Goal: Complete application form: Complete application form

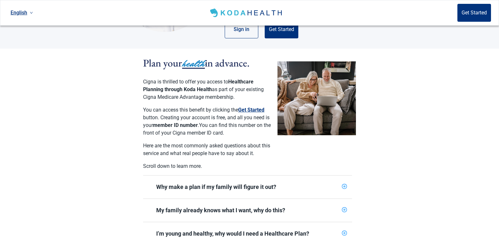
scroll to position [102, 0]
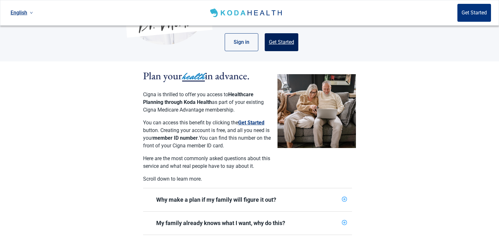
click at [284, 39] on button "Get Started" at bounding box center [282, 42] width 34 height 18
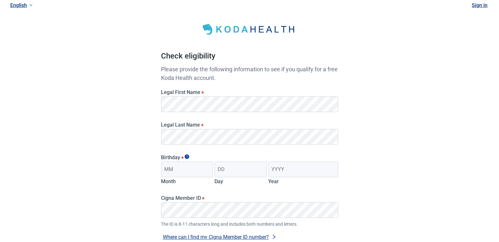
scroll to position [30, 0]
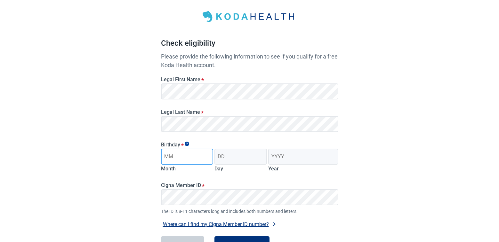
click at [177, 159] on input "Month" at bounding box center [187, 157] width 52 height 16
type input "02"
type input "16"
type input "1973"
click at [73, 208] on div "Have Questions about Healthcare Planning? Learn More Here English Sign in Check…" at bounding box center [249, 131] width 499 height 323
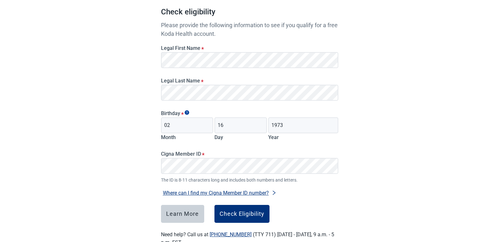
scroll to position [81, 0]
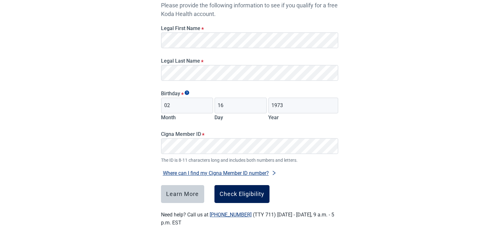
click at [232, 196] on div "Check Eligibility" at bounding box center [241, 194] width 45 height 6
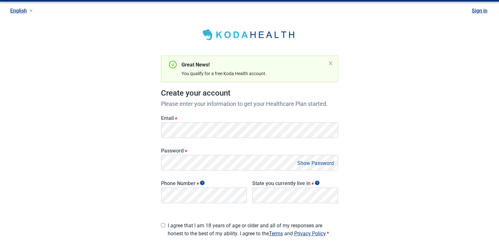
scroll to position [4, 0]
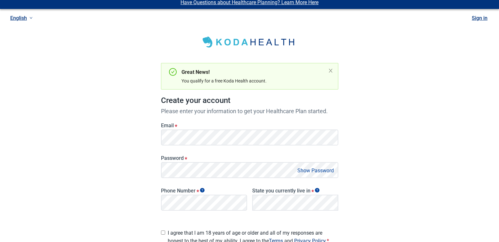
click at [314, 171] on button "Show Password" at bounding box center [315, 170] width 40 height 9
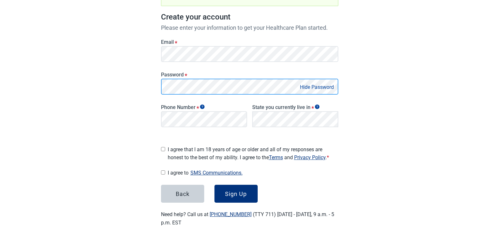
scroll to position [85, 0]
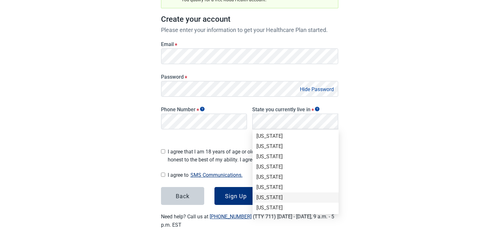
click at [335, 196] on div "[US_STATE]" at bounding box center [295, 198] width 86 height 10
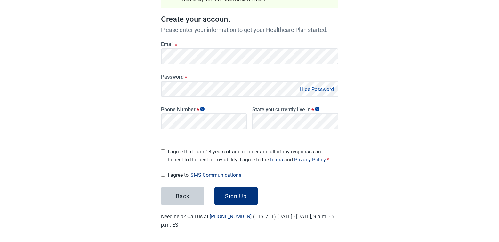
click at [338, 188] on main "Great News! You qualify for a free Koda Health account. Create your account Ple…" at bounding box center [250, 85] width 208 height 320
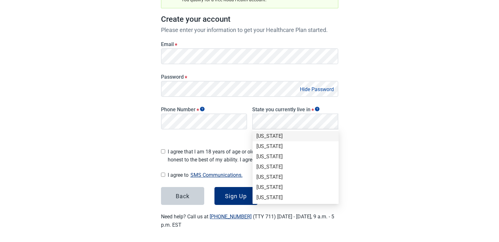
click at [267, 135] on div "[US_STATE]" at bounding box center [295, 136] width 78 height 7
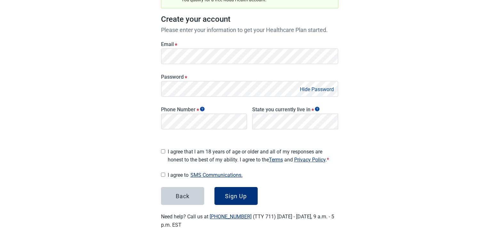
click at [162, 150] on input "I agree that I am 18 years of age or older and all of my responses are honest t…" at bounding box center [163, 151] width 4 height 4
checkbox input "true"
click at [163, 173] on input "I agree to SMS Communications." at bounding box center [163, 175] width 4 height 4
checkbox input "true"
click at [236, 193] on div "Sign Up" at bounding box center [236, 196] width 22 height 6
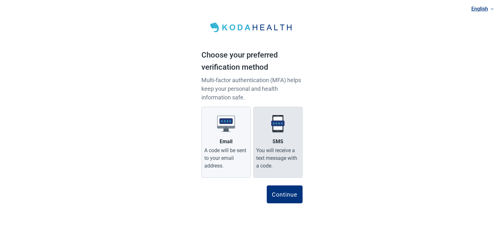
click at [279, 140] on div "SMS" at bounding box center [277, 142] width 11 height 8
click at [0, 0] on input "SMS You will receive a text message with a code." at bounding box center [0, 0] width 0 height 0
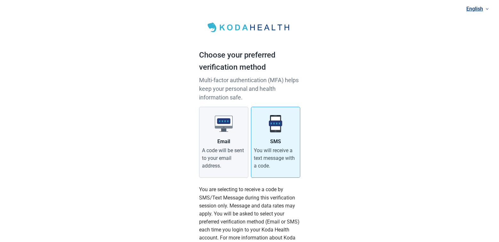
click at [342, 174] on div "English Choose your preferred verification method Multi-factor authentication (…" at bounding box center [249, 166] width 499 height 333
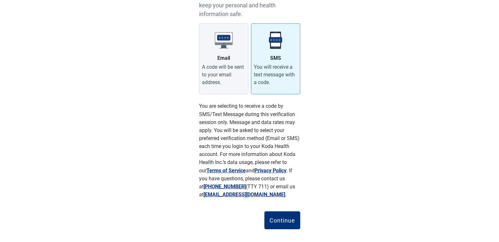
scroll to position [91, 0]
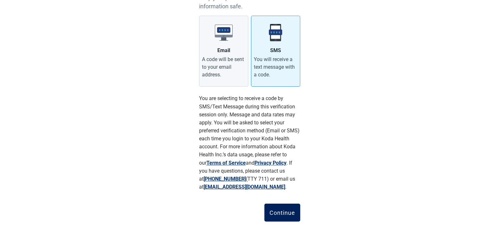
click at [285, 206] on button "Continue" at bounding box center [282, 213] width 36 height 18
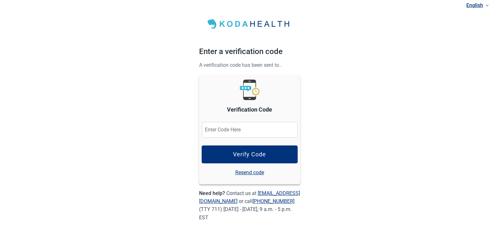
scroll to position [3, 0]
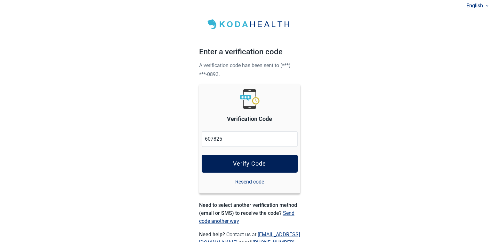
type input "607825"
click at [267, 161] on button "Verify Code" at bounding box center [250, 164] width 96 height 18
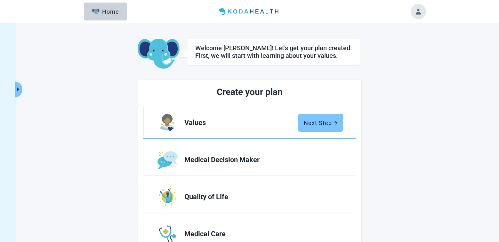
click at [321, 123] on div "Next Step" at bounding box center [321, 123] width 34 height 6
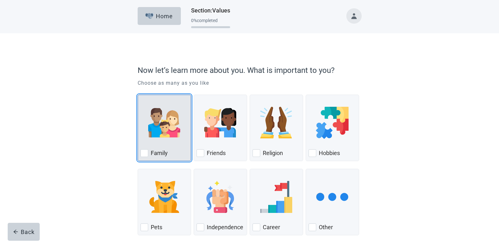
click at [164, 150] on label "Family" at bounding box center [159, 153] width 17 height 8
checkbox input "true"
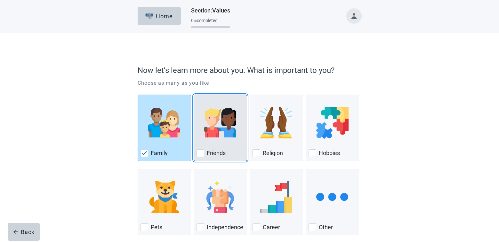
click at [210, 150] on label "Friends" at bounding box center [216, 153] width 19 height 8
checkbox input "true"
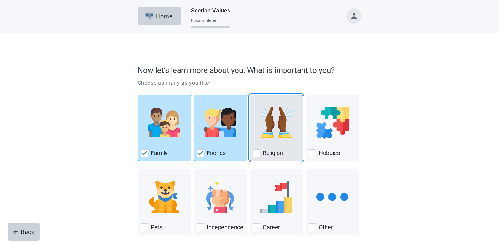
click at [260, 152] on div "Religion, checkbox, not checked" at bounding box center [256, 153] width 8 height 8
click at [250, 95] on input "Religion" at bounding box center [250, 95] width 0 height 0
checkbox input "true"
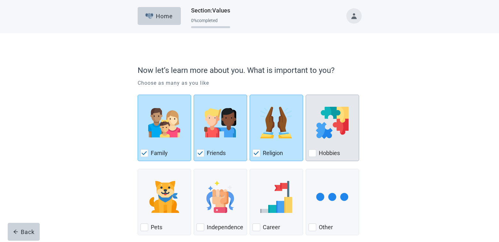
click at [315, 151] on div "Hobbies, checkbox, not checked" at bounding box center [312, 153] width 8 height 8
click at [306, 95] on input "Hobbies" at bounding box center [306, 95] width 0 height 0
checkbox input "true"
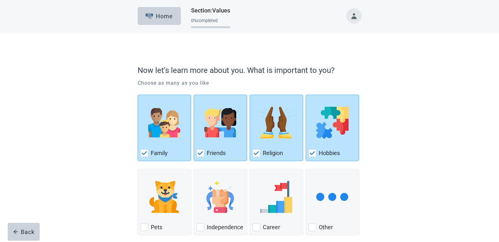
click at [118, 176] on div "Now let’s learn more about you. What is important to you? Choose as many as you…" at bounding box center [249, 160] width 269 height 229
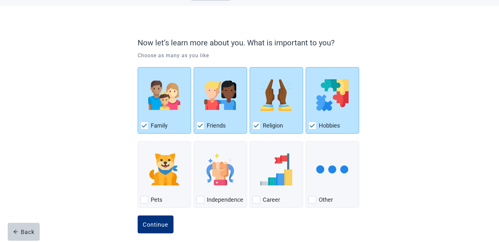
scroll to position [33, 0]
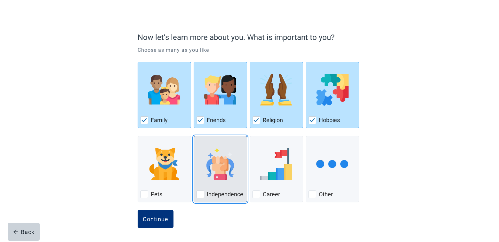
click at [213, 186] on div "Independence, checkbox, not checked" at bounding box center [220, 164] width 48 height 51
click at [194, 136] on input "Independence" at bounding box center [194, 136] width 0 height 0
checkbox input "true"
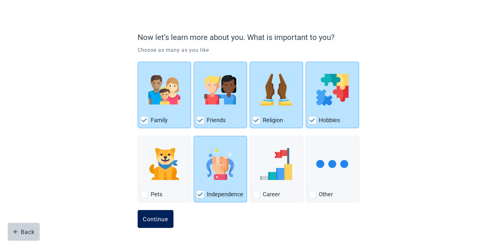
click at [157, 218] on div "Continue" at bounding box center [156, 219] width 26 height 6
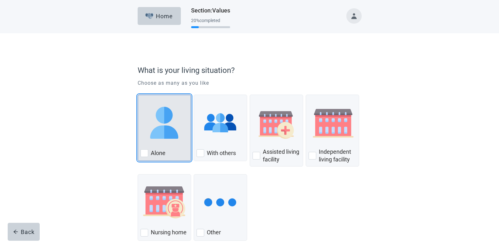
click at [144, 154] on div "Alone, checkbox, not checked" at bounding box center [144, 153] width 8 height 8
click at [138, 95] on input "Alone" at bounding box center [138, 95] width 0 height 0
checkbox input "true"
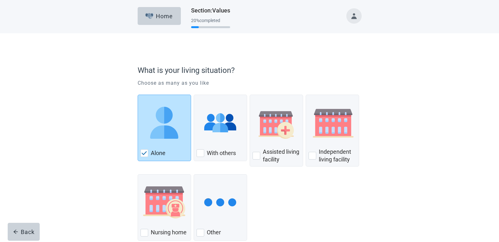
click at [92, 205] on div "What is your living situation? Choose as many as you like Alone With others Ass…" at bounding box center [249, 156] width 449 height 247
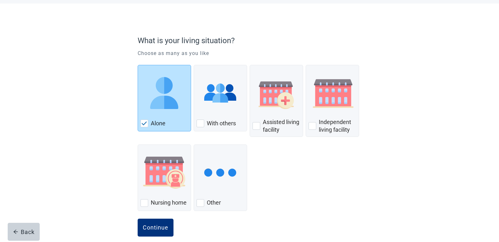
scroll to position [38, 0]
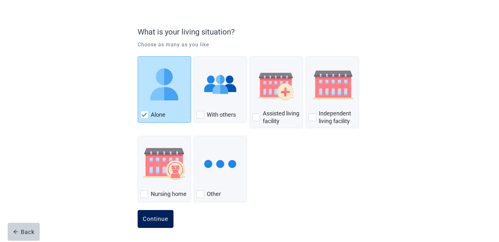
click at [157, 219] on div "Continue" at bounding box center [156, 219] width 26 height 6
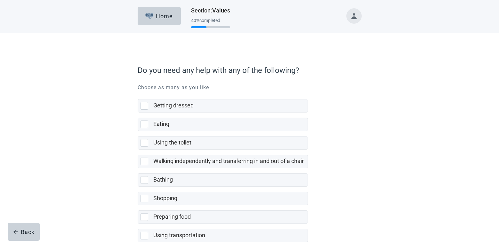
click at [110, 151] on div "Do you need any help with any of the following? Choose as many as you like Gett…" at bounding box center [249, 193] width 449 height 321
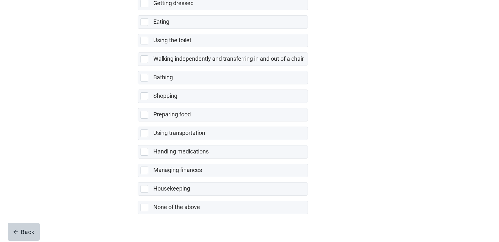
scroll to position [112, 0]
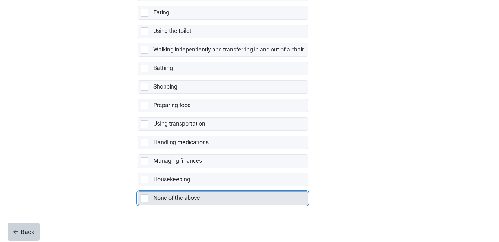
click at [148, 196] on div "None of the above, checkbox, not selected" at bounding box center [144, 199] width 8 height 8
click at [138, 187] on input "None of the above" at bounding box center [138, 187] width 0 height 0
checkbox input "true"
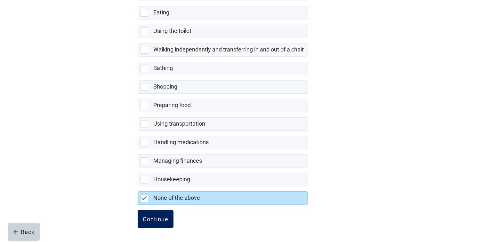
click at [155, 218] on div "Continue" at bounding box center [156, 219] width 26 height 6
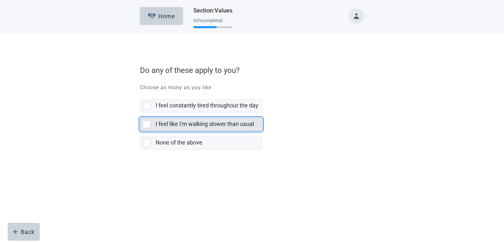
click at [147, 123] on div "I feel like I'm walking slower than usual, checkbox, not selected" at bounding box center [147, 125] width 8 height 8
click at [140, 113] on input "I feel like I'm walking slower than usual" at bounding box center [140, 113] width 0 height 0
checkbox input "true"
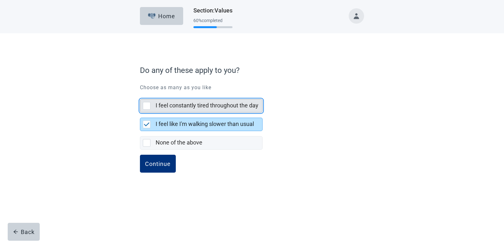
click at [147, 107] on div "I feel constantly tired throughout the day, checkbox, not selected" at bounding box center [147, 106] width 8 height 8
click at [140, 94] on input "I feel constantly tired throughout the day" at bounding box center [140, 94] width 0 height 0
checkbox input "true"
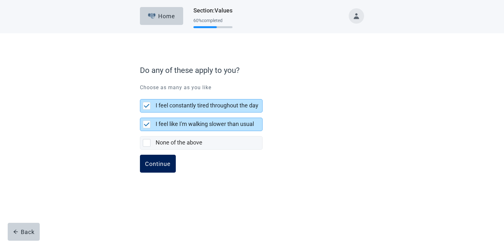
click at [158, 164] on div "Continue" at bounding box center [158, 164] width 26 height 6
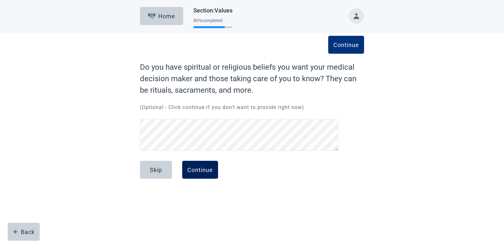
click at [200, 171] on div "Continue" at bounding box center [200, 170] width 26 height 6
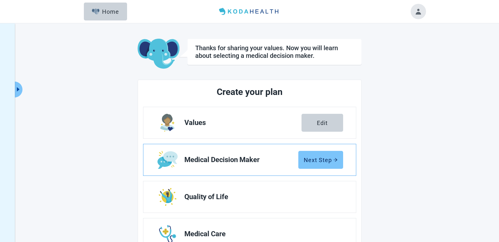
click at [320, 160] on div "Next Step" at bounding box center [321, 160] width 34 height 6
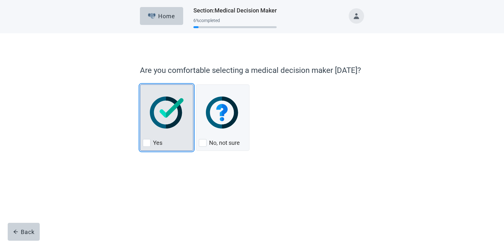
click at [147, 145] on div "Yes, checkbox, not checked" at bounding box center [147, 143] width 8 height 8
click at [140, 85] on input "Yes" at bounding box center [140, 84] width 0 height 0
checkbox input "true"
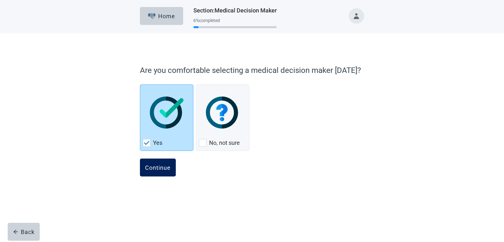
click at [153, 166] on div "Continue" at bounding box center [158, 167] width 26 height 6
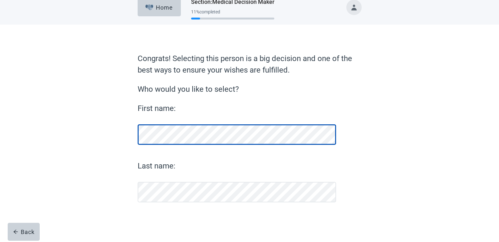
scroll to position [9, 0]
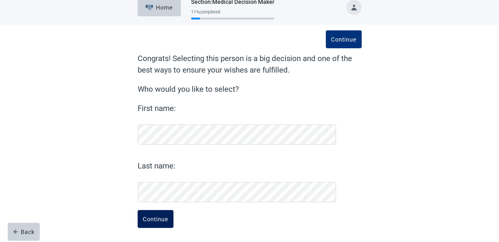
click at [160, 216] on div "Continue" at bounding box center [156, 219] width 26 height 6
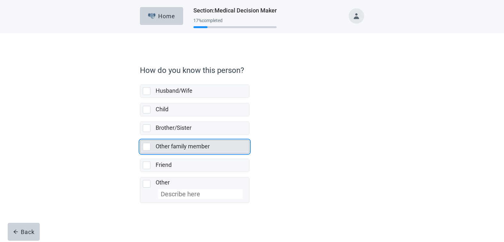
click at [146, 148] on div "Other family member, checkbox, not selected" at bounding box center [147, 147] width 8 height 8
click at [140, 135] on input "Other family member" at bounding box center [140, 135] width 0 height 0
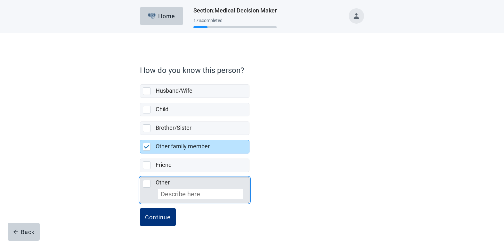
click at [181, 195] on input "Other" at bounding box center [200, 194] width 84 height 10
checkbox input "false"
checkbox input "true"
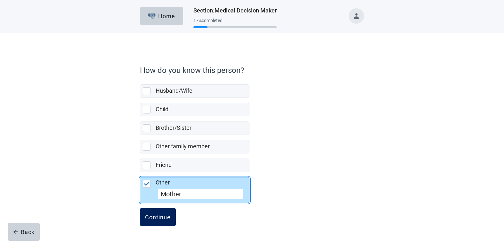
type input "Mother"
click at [155, 218] on div "Continue" at bounding box center [158, 217] width 26 height 6
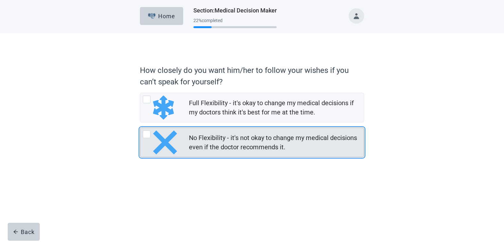
click at [145, 134] on div "No Flexibility - it's not okay to change my medical decisions even if the docto…" at bounding box center [147, 135] width 8 height 8
click at [140, 128] on input "No Flexibility - it's not okay to change my medical decisions even if the docto…" at bounding box center [140, 128] width 0 height 0
radio input "true"
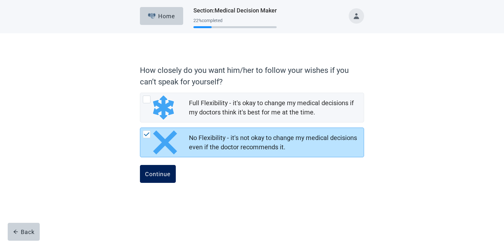
click at [162, 175] on div "Continue" at bounding box center [158, 174] width 26 height 6
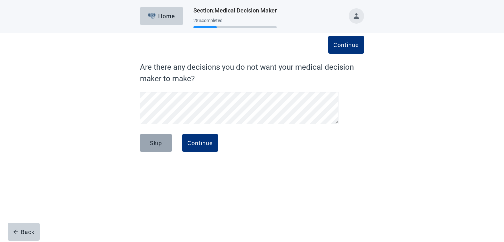
click at [160, 143] on div "Skip" at bounding box center [156, 143] width 12 height 6
click at [153, 145] on div "Skip" at bounding box center [156, 143] width 12 height 6
click at [159, 138] on button "Skip" at bounding box center [156, 143] width 32 height 18
click at [199, 139] on button "Continue" at bounding box center [200, 143] width 36 height 18
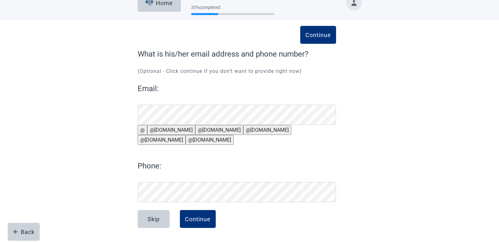
scroll to position [28, 0]
click at [203, 219] on div "Continue" at bounding box center [198, 219] width 26 height 6
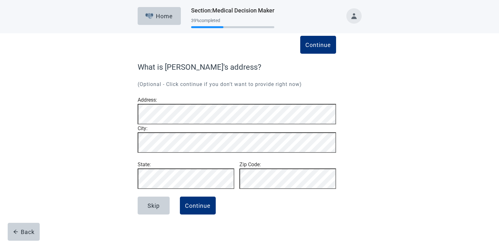
scroll to position [7, 0]
click at [202, 209] on div "Continue" at bounding box center [198, 206] width 26 height 6
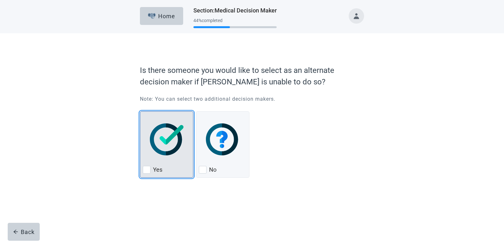
click at [146, 170] on div "Yes, checkbox, not checked" at bounding box center [147, 170] width 8 height 8
click at [140, 112] on input "Yes" at bounding box center [140, 111] width 0 height 0
checkbox input "true"
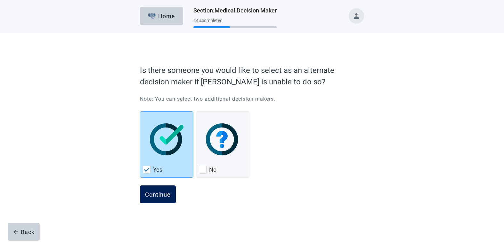
click at [157, 192] on div "Continue" at bounding box center [158, 194] width 26 height 6
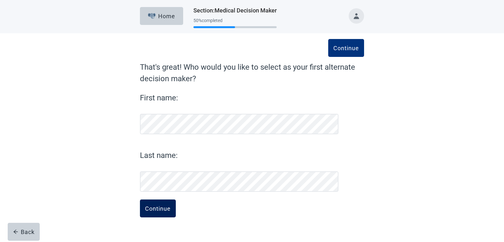
click at [159, 210] on div "Continue" at bounding box center [158, 208] width 26 height 6
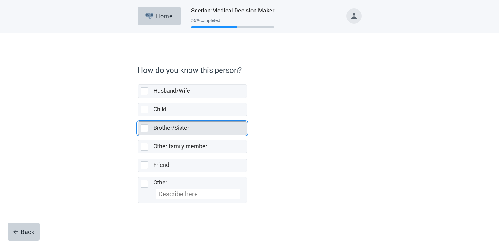
click at [154, 203] on div "Husband/Wife Child Brother/Sister Other family member Friend Other" at bounding box center [192, 141] width 109 height 124
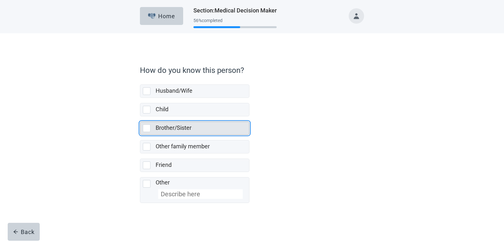
click at [147, 127] on div "Brother/Sister, checkbox, not selected" at bounding box center [147, 128] width 8 height 8
click at [140, 117] on input "Brother/Sister" at bounding box center [140, 116] width 0 height 0
checkbox input "true"
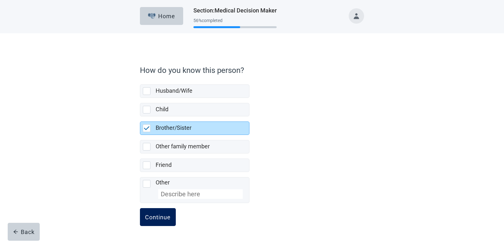
click at [162, 219] on div "Continue" at bounding box center [158, 217] width 26 height 6
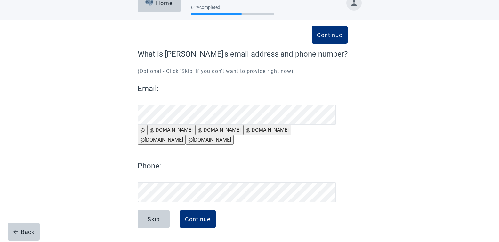
scroll to position [28, 0]
click at [155, 219] on div "Skip" at bounding box center [153, 219] width 12 height 6
click at [155, 217] on div "Skip" at bounding box center [153, 219] width 12 height 6
click at [154, 216] on div "Skip" at bounding box center [153, 219] width 12 height 6
click at [152, 218] on div "Skip" at bounding box center [153, 219] width 12 height 6
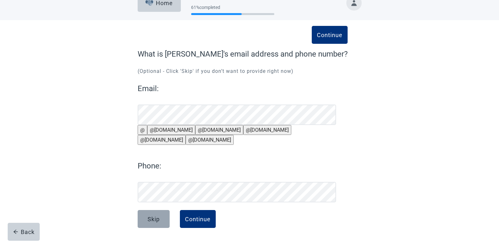
click at [151, 219] on div "Skip" at bounding box center [153, 219] width 12 height 6
click at [153, 219] on div "Skip" at bounding box center [153, 219] width 12 height 6
click at [203, 219] on div "Continue" at bounding box center [198, 219] width 26 height 6
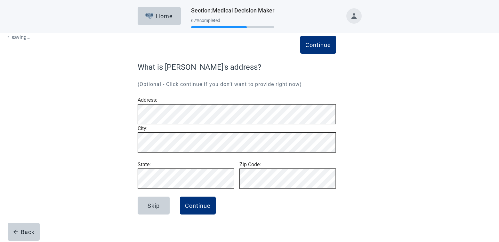
click at [193, 215] on button "Continue" at bounding box center [198, 206] width 36 height 18
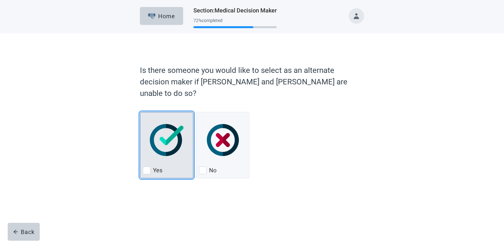
click at [147, 167] on div "Yes, checkbox, not checked" at bounding box center [147, 171] width 8 height 8
click at [140, 112] on input "Yes" at bounding box center [140, 112] width 0 height 0
checkbox input "true"
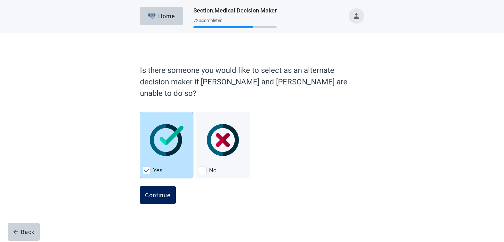
click at [152, 192] on div "Continue" at bounding box center [158, 195] width 26 height 6
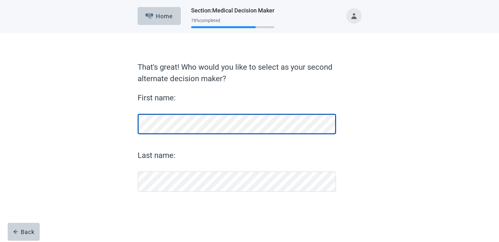
click at [161, 180] on form "That's great! Who would you like to select as your second alternate decision ma…" at bounding box center [250, 146] width 224 height 170
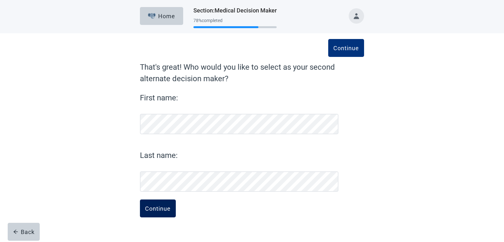
click at [155, 206] on div "Continue" at bounding box center [158, 208] width 26 height 6
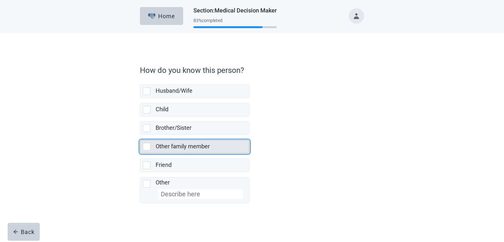
click at [147, 145] on div "Other family member, checkbox, not selected" at bounding box center [147, 147] width 8 height 8
click at [140, 135] on input "Other family member" at bounding box center [140, 135] width 0 height 0
checkbox input "true"
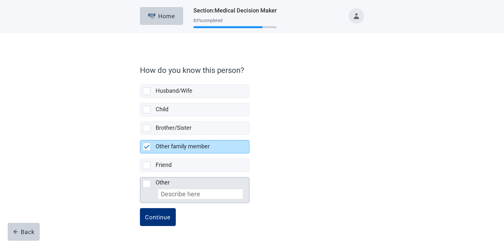
click at [181, 195] on input "Other" at bounding box center [200, 194] width 84 height 10
type input "N"
checkbox input "false"
checkbox input "true"
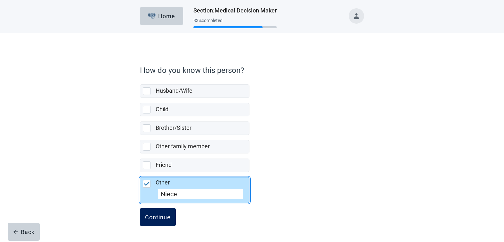
type input "Niece"
click at [150, 216] on div "Continue" at bounding box center [158, 217] width 26 height 6
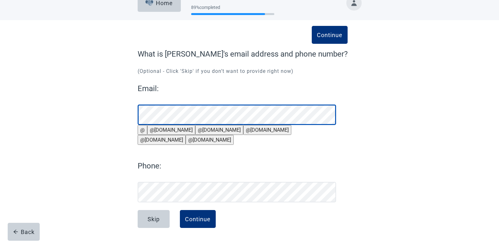
scroll to position [28, 0]
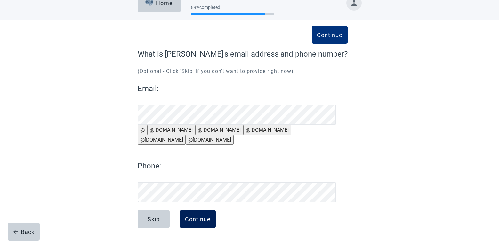
click at [193, 219] on div "Continue" at bounding box center [198, 219] width 26 height 6
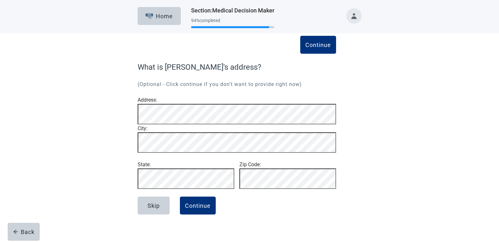
scroll to position [7, 0]
click at [193, 209] on div "Continue" at bounding box center [198, 206] width 26 height 6
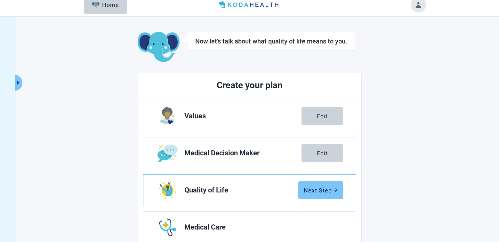
click at [326, 187] on button "Next Step" at bounding box center [320, 190] width 45 height 18
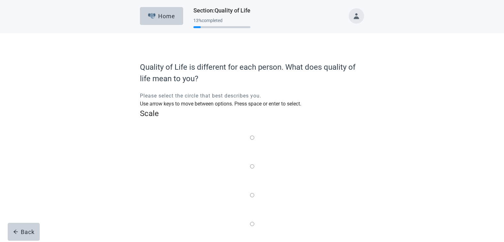
click at [250, 192] on label "Main content" at bounding box center [252, 196] width 4 height 8
click at [250, 193] on input "Quality of life scale: 50 out of 100. Balance of the two" at bounding box center [252, 195] width 4 height 4
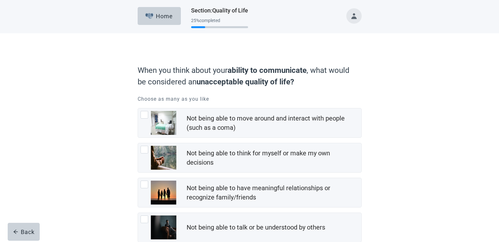
click at [117, 162] on div "When you think about your ability to communicate , what would be considered an …" at bounding box center [249, 181] width 269 height 271
click at [108, 161] on div "When you think about your ability to communicate , what would be considered an …" at bounding box center [249, 175] width 449 height 284
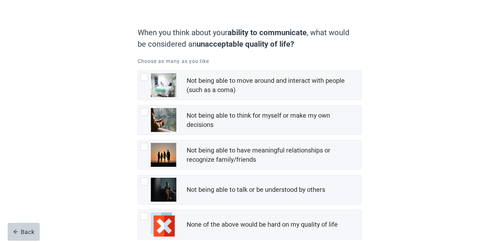
scroll to position [36, 0]
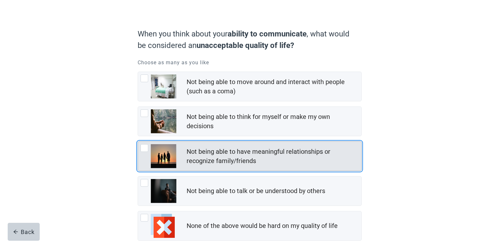
click at [146, 147] on div "Not being able to have meaningful relationships or recognize family/friends, ch…" at bounding box center [144, 148] width 8 height 8
click at [138, 142] on input "Not being able to have meaningful relationships or recognize family/friends" at bounding box center [138, 141] width 0 height 0
checkbox input "true"
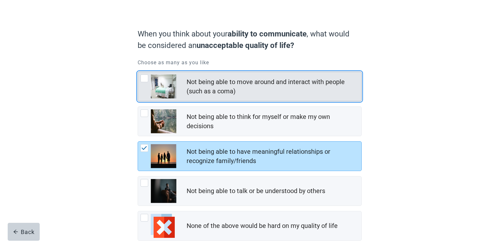
click at [145, 78] on div "Not being able to move around and interact with people (such as a coma), checkb…" at bounding box center [144, 79] width 8 height 8
click at [138, 72] on input "Not being able to move around and interact with people (such as a coma)" at bounding box center [138, 72] width 0 height 0
checkbox input "true"
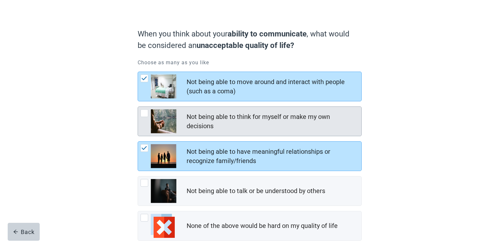
click at [143, 115] on div "Not being able to think for myself or make my own decisions, checkbox, not chec…" at bounding box center [144, 113] width 8 height 8
click at [138, 107] on input "Not being able to think for myself or make my own decisions" at bounding box center [138, 107] width 0 height 0
checkbox input "true"
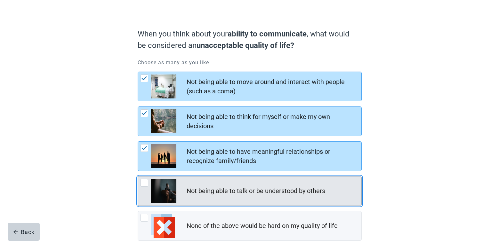
click at [141, 184] on div "Not being able to talk or be understood by others, checkbox, not checked" at bounding box center [144, 183] width 8 height 8
click at [138, 177] on input "Not being able to talk or be understood by others" at bounding box center [138, 176] width 0 height 0
checkbox input "true"
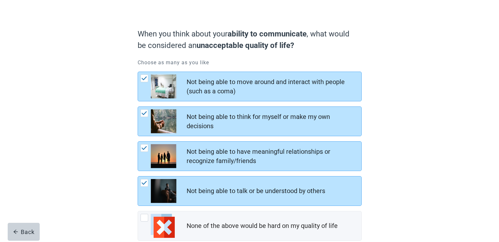
click at [93, 191] on div "When you think about your ability to communicate , what would be considered an …" at bounding box center [249, 139] width 449 height 284
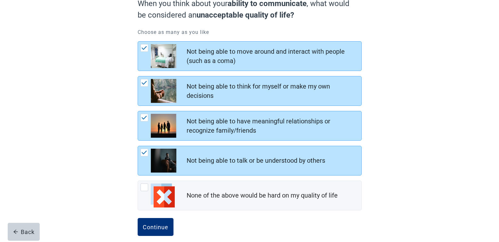
scroll to position [75, 0]
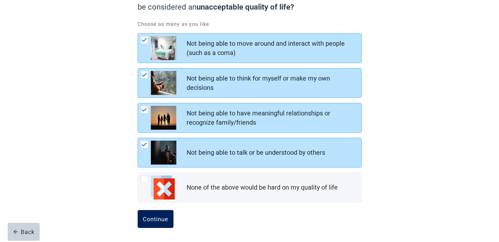
click at [157, 215] on button "Continue" at bounding box center [156, 219] width 36 height 18
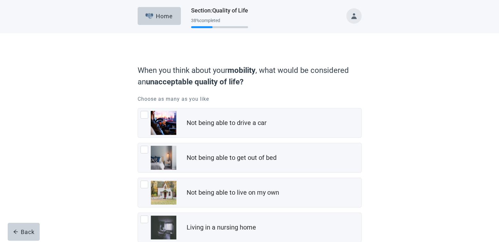
click at [87, 141] on div "When you think about your mobility , what would be considered an unacceptable q…" at bounding box center [249, 175] width 449 height 284
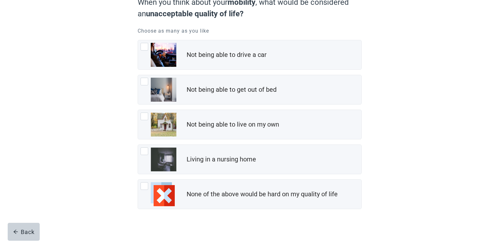
scroll to position [75, 0]
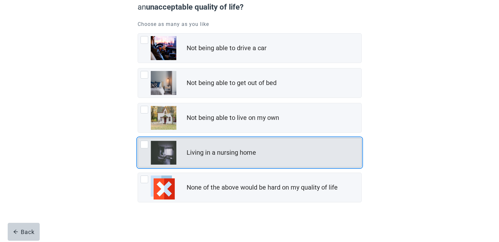
click at [146, 145] on div "Living in a nursing home, checkbox, not checked" at bounding box center [144, 145] width 8 height 8
click at [138, 138] on input "Living in a nursing home" at bounding box center [138, 138] width 0 height 0
checkbox input "true"
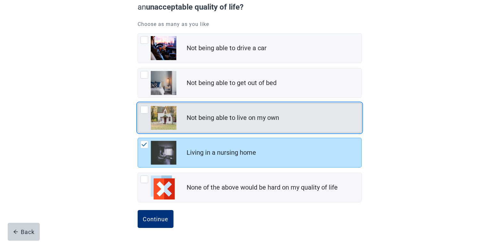
click at [144, 109] on div "Not being able to live on my own, checkbox, not checked" at bounding box center [144, 110] width 8 height 8
click at [138, 103] on input "Not being able to live on my own" at bounding box center [138, 103] width 0 height 0
checkbox input "true"
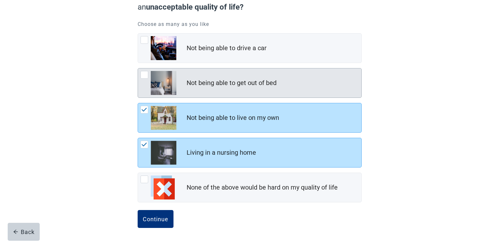
click at [145, 76] on div "Not being able to get out of bed, checkbox, not checked" at bounding box center [144, 75] width 8 height 8
click at [138, 68] on input "Not being able to get out of bed" at bounding box center [138, 68] width 0 height 0
checkbox input "true"
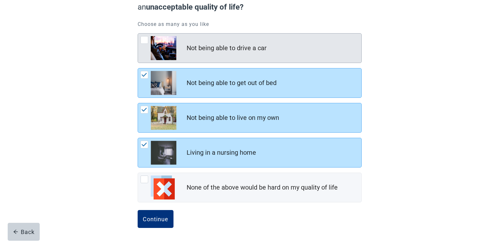
click at [144, 42] on div "Not being able to drive a car, checkbox, not checked" at bounding box center [144, 40] width 8 height 8
click at [138, 34] on input "Not being able to drive a car" at bounding box center [138, 33] width 0 height 0
checkbox input "true"
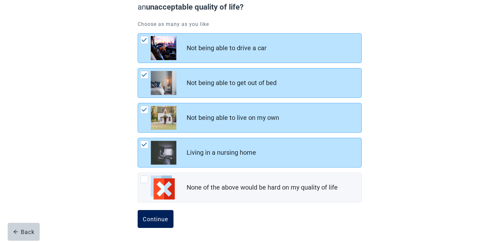
click at [160, 218] on div "Continue" at bounding box center [156, 219] width 26 height 6
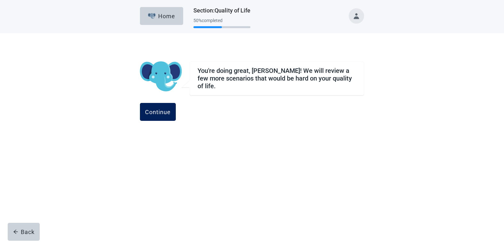
click at [171, 109] on div "Continue" at bounding box center [158, 112] width 26 height 6
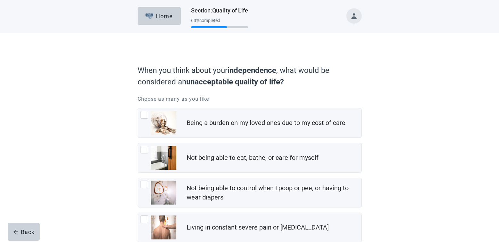
click at [110, 116] on div "When you think about your independence , what would be considered an unacceptab…" at bounding box center [249, 192] width 449 height 319
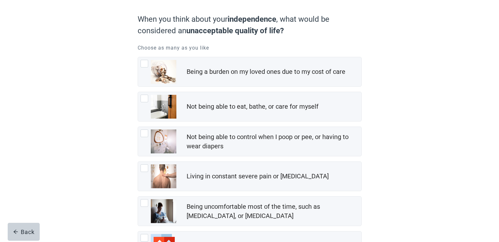
scroll to position [64, 0]
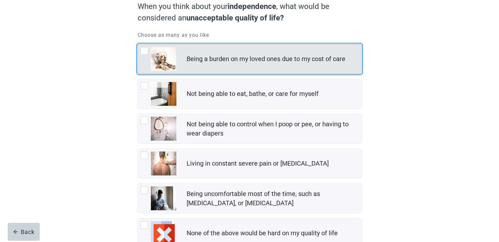
click at [142, 50] on div "Being a burden on my loved ones due to my cost of care, checkbox, not checked" at bounding box center [144, 51] width 8 height 8
click at [138, 44] on input "Being a burden on my loved ones due to my cost of care" at bounding box center [138, 44] width 0 height 0
checkbox input "true"
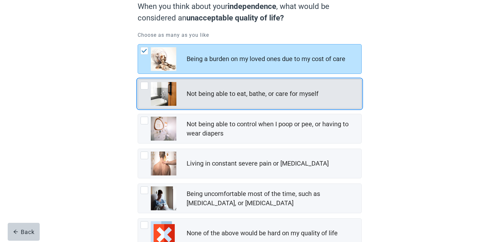
click at [142, 88] on div "Not being able to eat, bathe, or care for myself, checkbox, not checked" at bounding box center [144, 86] width 8 height 8
click at [138, 79] on input "Not being able to eat, bathe, or care for myself" at bounding box center [138, 79] width 0 height 0
checkbox input "true"
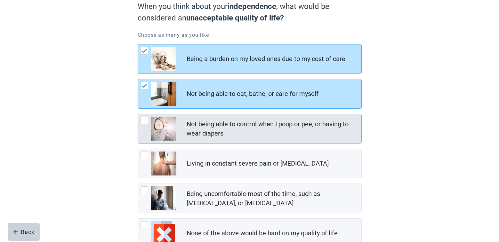
click at [143, 121] on div "Not being able to control when I poop or pee, or having to wear diapers, checkb…" at bounding box center [144, 121] width 8 height 8
click at [138, 114] on input "Not being able to control when I poop or pee, or having to wear diapers" at bounding box center [138, 114] width 0 height 0
checkbox input "true"
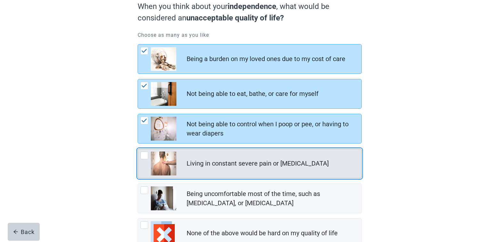
click at [143, 157] on div "Living in constant severe pain or shortness of breath, checkbox, not checked" at bounding box center [144, 156] width 8 height 8
click at [138, 149] on input "Living in constant severe pain or [MEDICAL_DATA]" at bounding box center [138, 149] width 0 height 0
checkbox input "true"
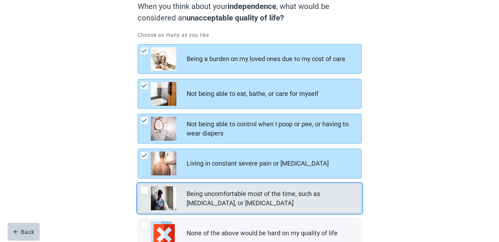
click at [144, 188] on div "Being uncomfortable most of the time, such as nausea, vomiting, or diarrhea, ch…" at bounding box center [144, 191] width 8 height 8
click at [138, 184] on input "Being uncomfortable most of the time, such as [MEDICAL_DATA], or [MEDICAL_DATA]" at bounding box center [138, 184] width 0 height 0
checkbox input "true"
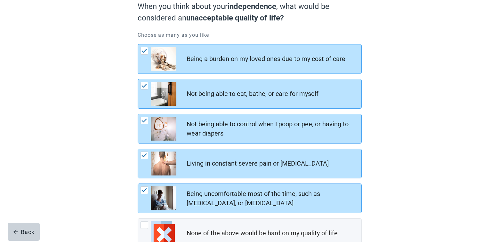
click at [107, 195] on div "When you think about your independence , what would be considered an unacceptab…" at bounding box center [249, 128] width 449 height 319
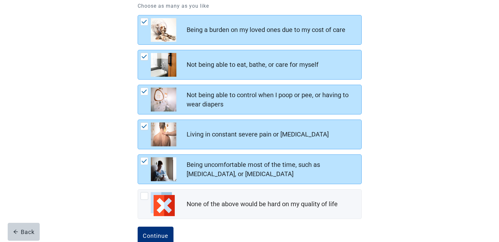
scroll to position [110, 0]
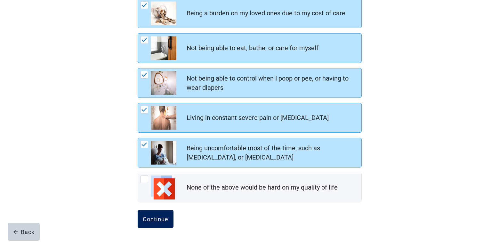
click at [164, 219] on div "Continue" at bounding box center [156, 219] width 26 height 6
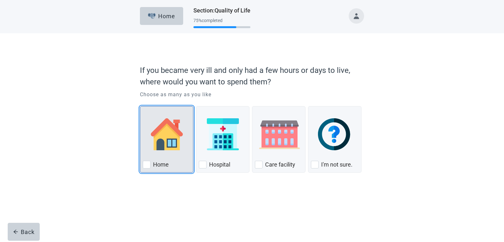
click at [165, 155] on div "Home, checkbox, not checked" at bounding box center [167, 134] width 48 height 51
click at [140, 107] on input "Home" at bounding box center [140, 106] width 0 height 0
checkbox input "true"
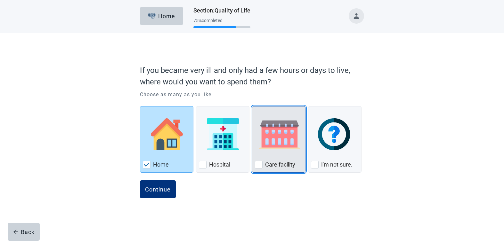
click at [259, 164] on div "Care Facility, checkbox, not checked" at bounding box center [259, 165] width 8 height 8
click at [252, 107] on input "Care facility" at bounding box center [252, 106] width 0 height 0
checkbox input "true"
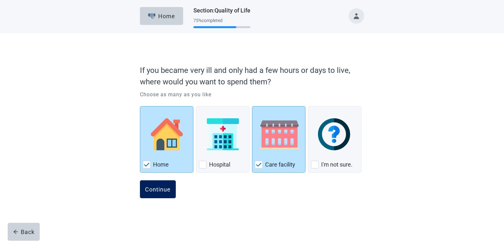
click at [157, 192] on div "Continue" at bounding box center [158, 189] width 26 height 6
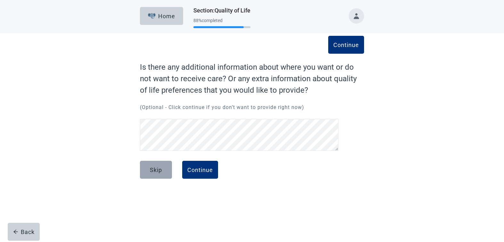
click at [152, 188] on div "Skip Continue" at bounding box center [252, 177] width 224 height 32
click at [205, 168] on div "Continue" at bounding box center [200, 170] width 26 height 6
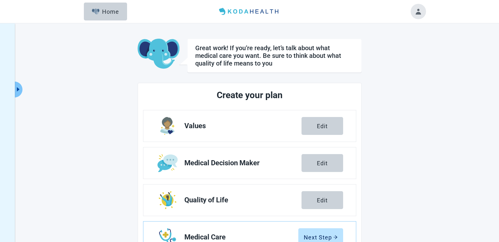
click at [114, 180] on main "Great work! If you’re ready, let’s talk about what medical care you want. Be su…" at bounding box center [250, 186] width 352 height 294
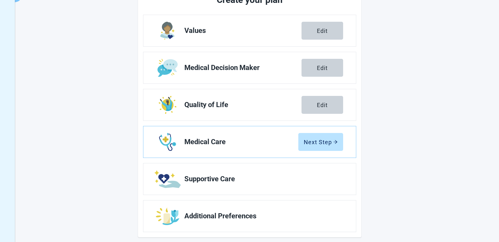
scroll to position [101, 0]
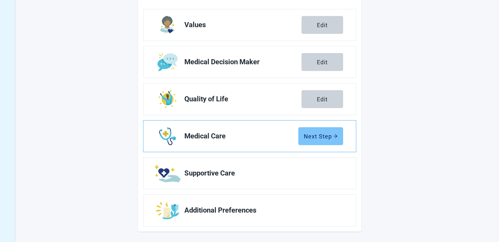
click at [317, 138] on div "Next Step" at bounding box center [321, 136] width 34 height 6
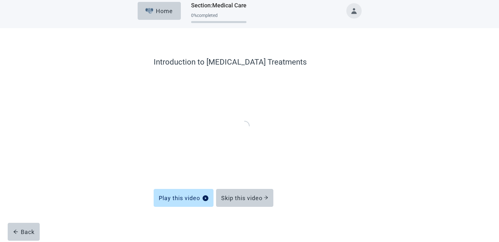
scroll to position [4, 0]
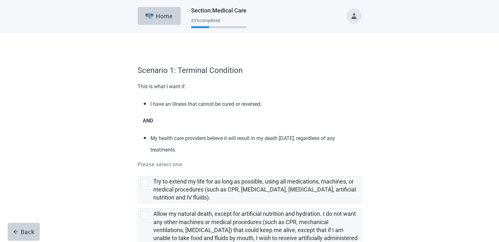
click at [89, 131] on div "Scenario 1: Terminal Condition This is what I want if: I have an illness that c…" at bounding box center [249, 177] width 449 height 289
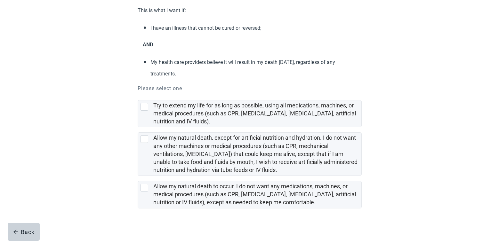
scroll to position [79, 0]
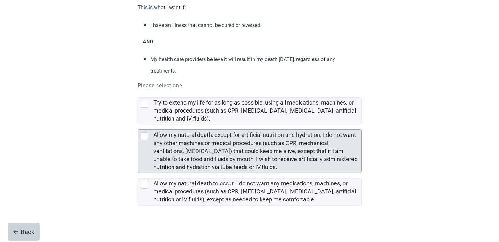
click at [144, 136] on div "Allow my natural death, except for artificial nutrition and hydration. I do not…" at bounding box center [144, 136] width 8 height 8
click at [138, 125] on input "Allow my natural death, except for artificial nutrition and hydration. I do not…" at bounding box center [138, 124] width 0 height 0
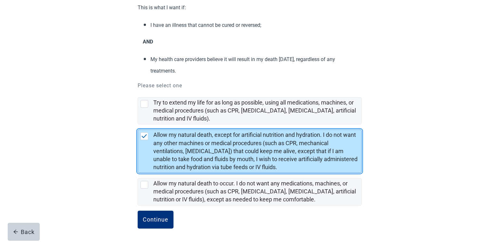
click at [144, 136] on img "Allow my natural death, except for artificial nutrition and hydration. I do not…" at bounding box center [144, 136] width 6 height 4
click at [138, 125] on input "Allow my natural death, except for artificial nutrition and hydration. I do not…" at bounding box center [138, 124] width 0 height 0
checkbox input "true"
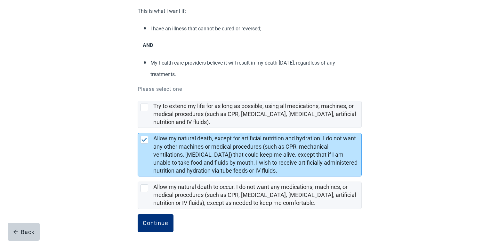
scroll to position [77, 0]
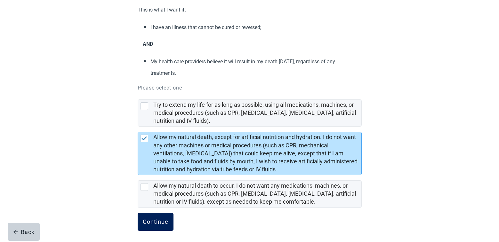
click at [153, 215] on button "Continue" at bounding box center [156, 222] width 36 height 18
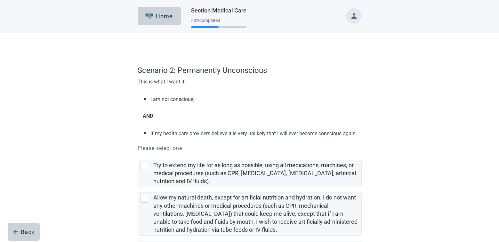
click at [96, 174] on div "Scenario 2: Permanently Unconscious This is what I want if: I am not conscious;…" at bounding box center [249, 169] width 449 height 272
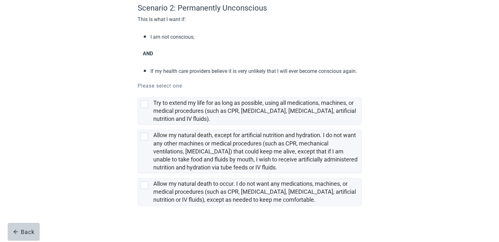
scroll to position [65, 0]
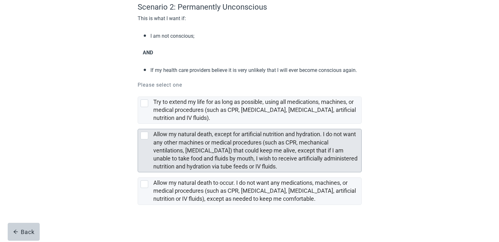
click at [145, 134] on div "Allow my natural death, except for artificial nutrition and hydration. I do not…" at bounding box center [144, 136] width 8 height 8
click at [138, 124] on input "Allow my natural death, except for artificial nutrition and hydration. I do not…" at bounding box center [138, 124] width 0 height 0
checkbox input "true"
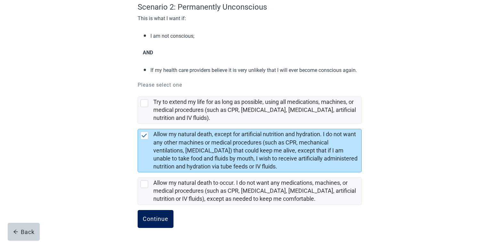
click at [153, 216] on div "Continue" at bounding box center [156, 219] width 26 height 6
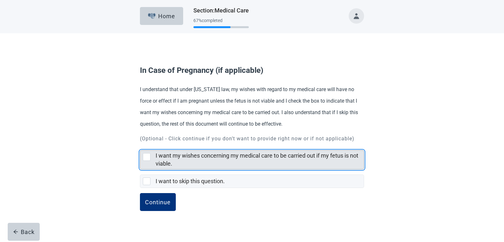
click at [145, 161] on div "I want my wishes concerning my medical care to be carried out if my fetus is no…" at bounding box center [147, 157] width 8 height 8
click at [140, 146] on input "I want my wishes concerning my medical care to be carried out if my fetus is no…" at bounding box center [140, 145] width 0 height 0
checkbox input "true"
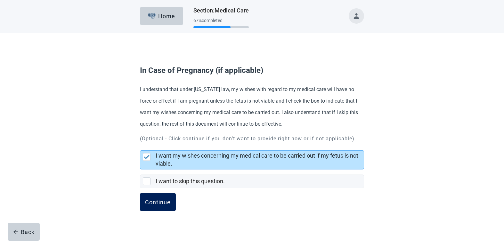
click at [160, 205] on div "Continue" at bounding box center [158, 202] width 26 height 6
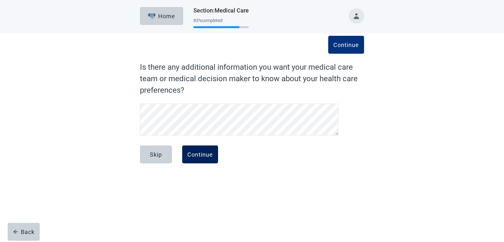
click at [206, 159] on button "Continue" at bounding box center [200, 155] width 36 height 18
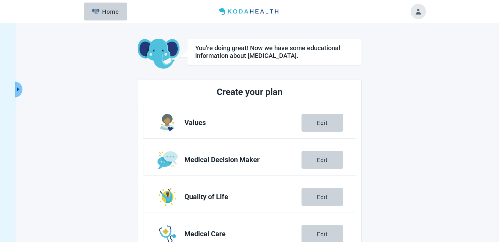
click at [109, 162] on main "You’re doing great! Now we have some educational information about [MEDICAL_DAT…" at bounding box center [250, 184] width 352 height 291
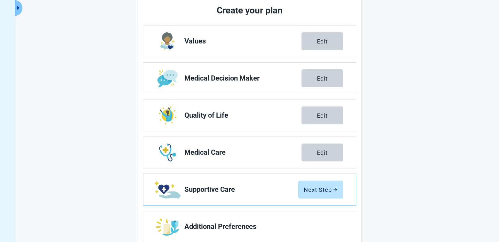
scroll to position [98, 0]
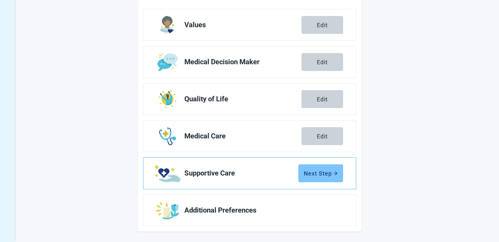
click at [332, 178] on button "Next Step" at bounding box center [320, 173] width 45 height 18
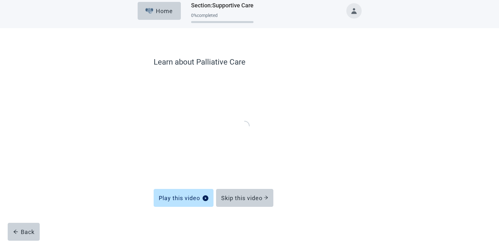
scroll to position [4, 0]
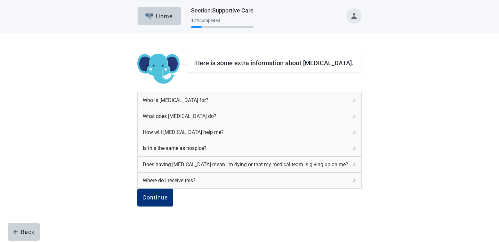
scroll to position [39, 0]
click at [168, 195] on div "Continue" at bounding box center [155, 198] width 26 height 6
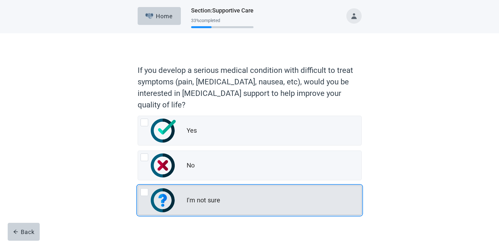
click at [203, 201] on div "I'm not sure" at bounding box center [204, 200] width 34 height 9
click at [138, 186] on input "I'm not sure" at bounding box center [138, 186] width 0 height 0
radio input "true"
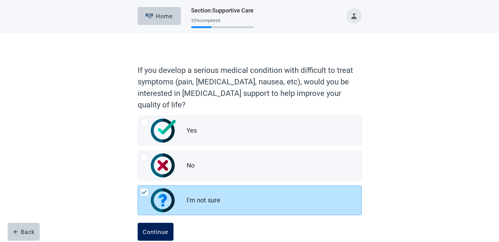
click at [153, 230] on div "Continue" at bounding box center [156, 232] width 26 height 6
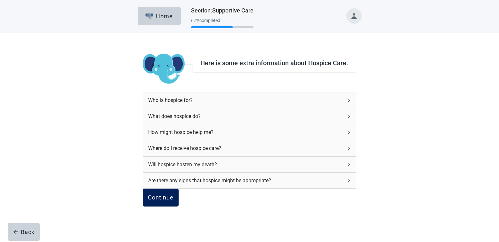
click at [173, 201] on div "Continue" at bounding box center [161, 198] width 26 height 6
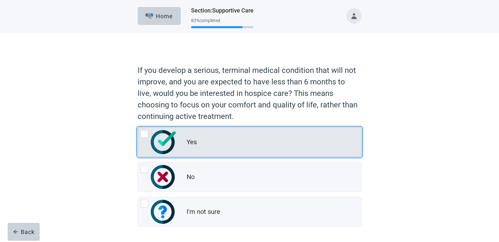
click at [165, 144] on img "Yes, radio button, not checked" at bounding box center [163, 142] width 25 height 24
click at [138, 128] on input "Yes" at bounding box center [138, 127] width 0 height 0
radio input "true"
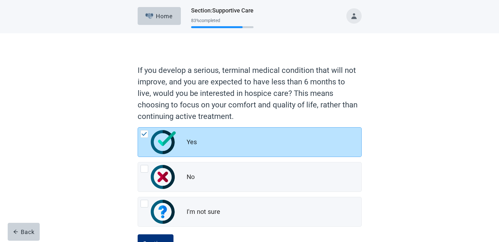
click at [94, 174] on div "If you develop a serious, terminal medical condition that will not improve, and…" at bounding box center [249, 149] width 449 height 233
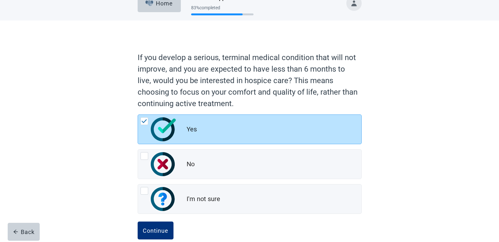
scroll to position [24, 0]
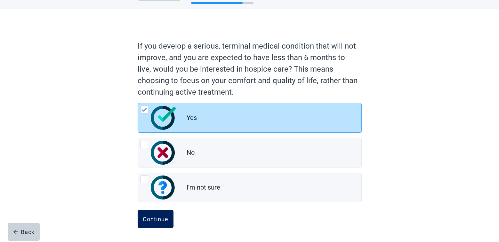
click at [153, 220] on div "Continue" at bounding box center [156, 219] width 26 height 6
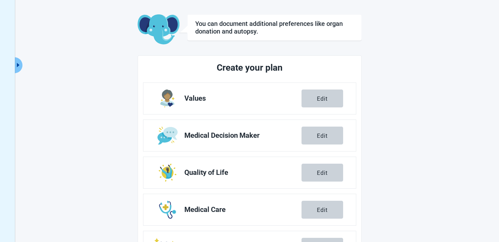
click at [105, 180] on main "You can document additional preferences like organ donation and autopsy. Create…" at bounding box center [250, 159] width 352 height 291
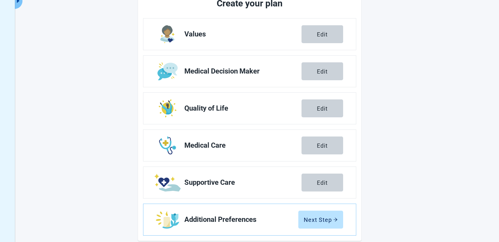
scroll to position [98, 0]
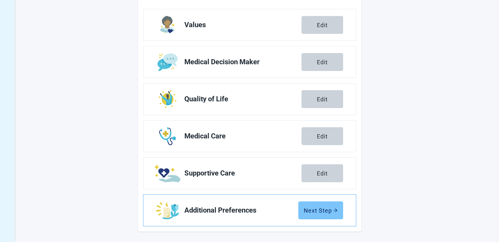
click at [324, 207] on button "Next Step" at bounding box center [320, 211] width 45 height 18
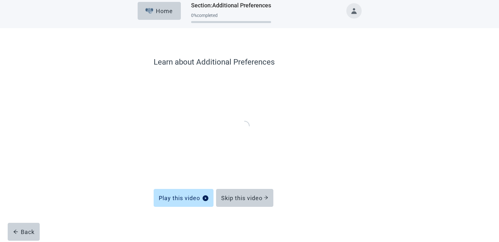
scroll to position [4, 0]
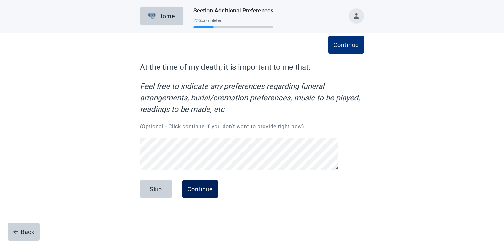
click at [204, 186] on div "Continue" at bounding box center [200, 189] width 26 height 6
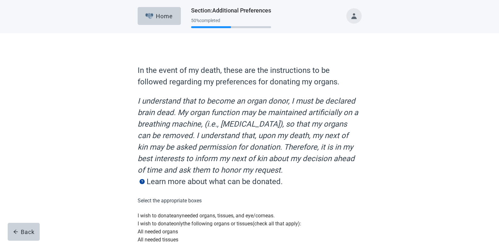
click at [101, 179] on div "In the event of my death, these are the instructions to be followed regarding m…" at bounding box center [249, 179] width 449 height 292
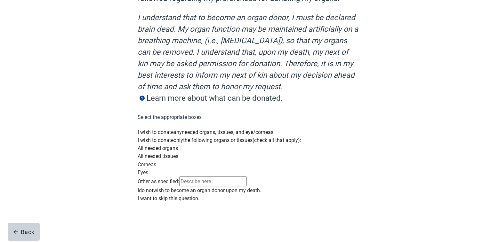
scroll to position [102, 0]
click at [145, 128] on div "Main content" at bounding box center [250, 128] width 224 height 0
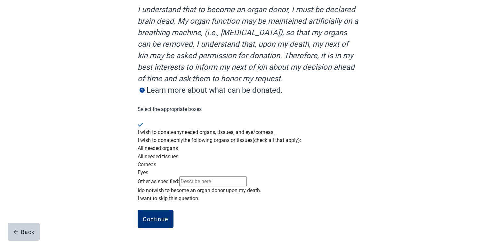
click at [114, 122] on div "In the event of my death, these are the instructions to be followed regarding m…" at bounding box center [249, 92] width 449 height 300
click at [155, 217] on div "Continue" at bounding box center [156, 219] width 26 height 6
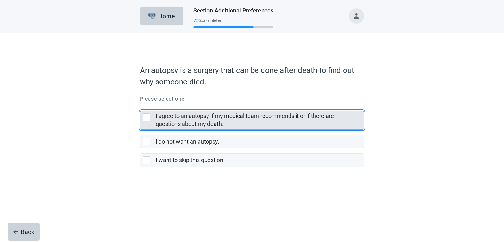
click at [145, 115] on div "I agree to an autopsy if my medical team recommends it or if there are question…" at bounding box center [147, 118] width 8 height 8
click at [140, 106] on input "I agree to an autopsy if my medical team recommends it or if there are question…" at bounding box center [140, 106] width 0 height 0
checkbox input "true"
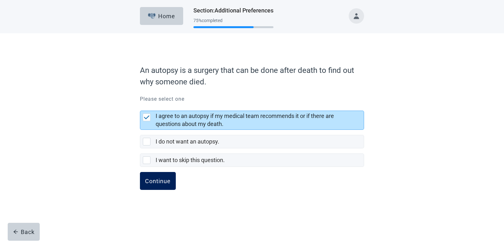
click at [156, 182] on div "Continue" at bounding box center [158, 181] width 26 height 6
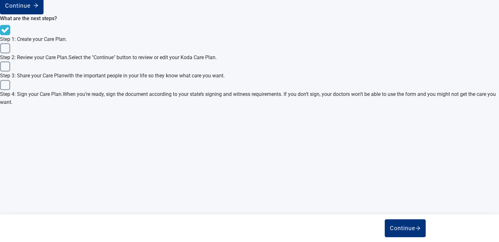
scroll to position [254, 0]
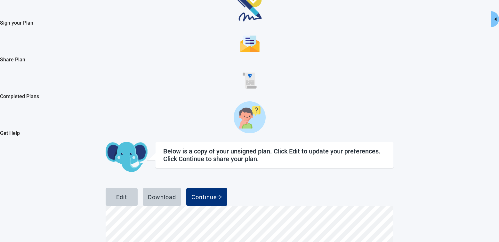
scroll to position [3418, 0]
click at [127, 194] on div "Edit" at bounding box center [121, 197] width 11 height 6
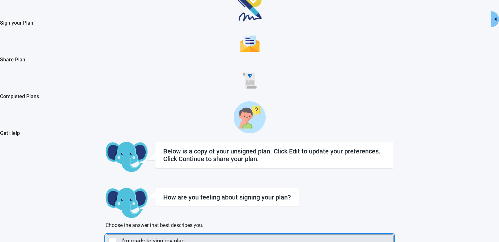
click at [116, 237] on div "I’m ready to sign my plan, checkbox, not selected" at bounding box center [112, 241] width 8 height 8
click at [106, 235] on input "I’m ready to sign my plan" at bounding box center [106, 235] width 0 height 0
checkbox input "true"
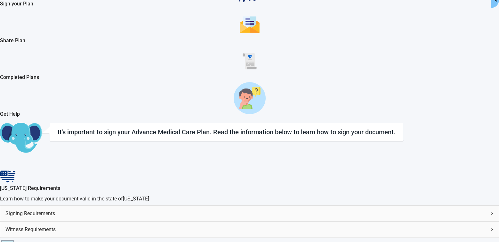
scroll to position [77, 0]
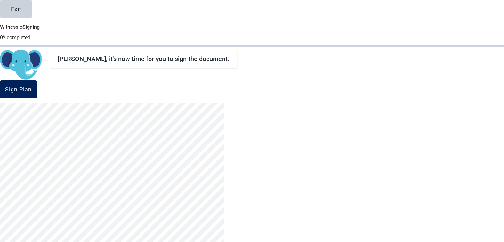
click at [32, 92] on div "Sign Plan" at bounding box center [18, 89] width 27 height 6
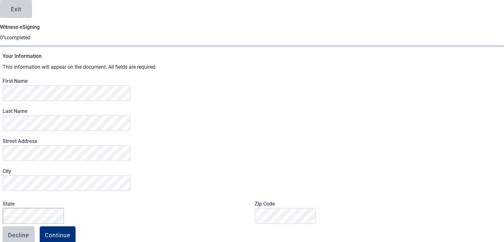
click at [107, 195] on div "Exit Witness eSigning 0 % completed Your Information This information will appe…" at bounding box center [252, 121] width 504 height 242
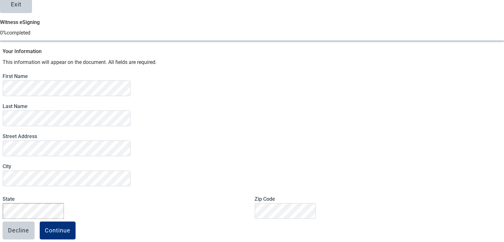
scroll to position [38, 0]
click at [70, 227] on div "Continue" at bounding box center [58, 230] width 26 height 6
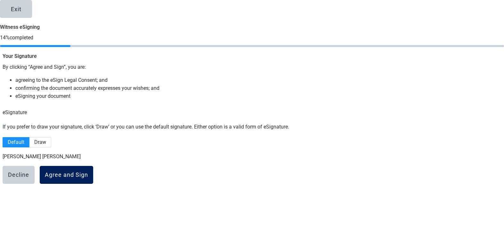
scroll to position [0, 0]
click at [46, 141] on span "Draw" at bounding box center [40, 142] width 12 height 6
click at [29, 144] on input "Draw" at bounding box center [29, 144] width 0 height 0
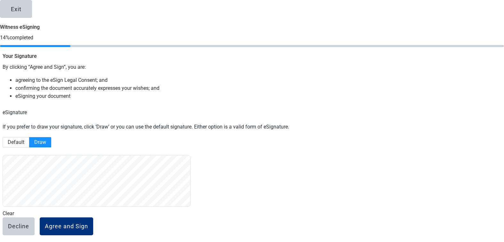
click at [14, 217] on span "Clear" at bounding box center [9, 214] width 12 height 6
click at [88, 223] on div "Agree and Sign" at bounding box center [66, 226] width 43 height 6
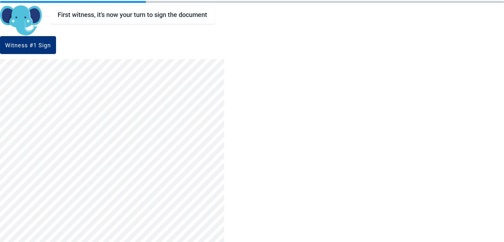
click at [413, 128] on div "Exit Witness eSigning 29 % completed First witness, it's now your turn to sign …" at bounding box center [252, 121] width 504 height 242
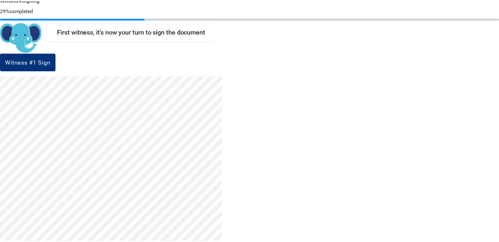
scroll to position [0, 0]
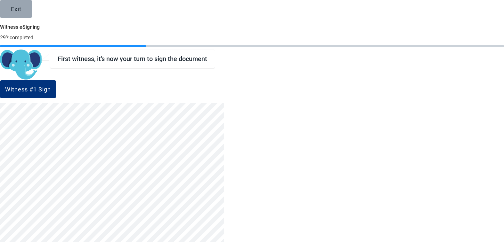
click at [32, 18] on button "Exit" at bounding box center [16, 9] width 32 height 18
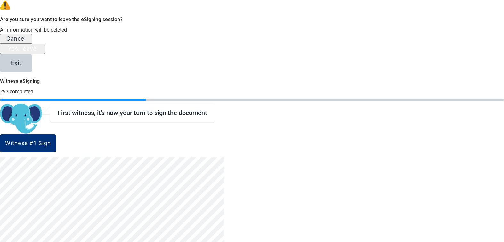
click at [37, 52] on div "Yes, leave" at bounding box center [22, 48] width 29 height 6
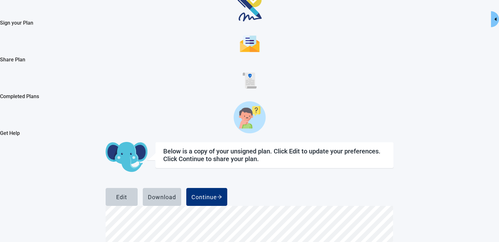
scroll to position [170, 0]
click at [176, 194] on div "Download" at bounding box center [162, 197] width 28 height 6
click at [222, 194] on div "Continue" at bounding box center [206, 197] width 31 height 6
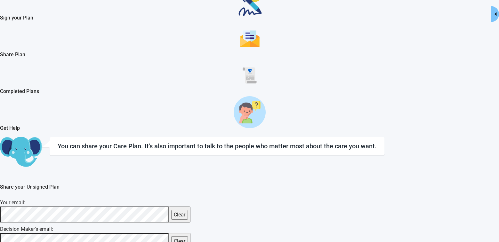
scroll to position [77, 0]
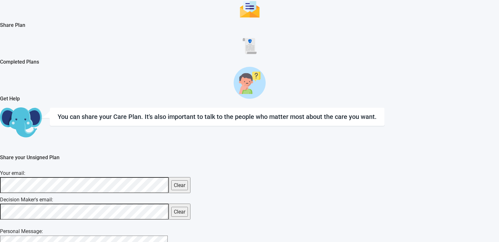
scroll to position [122, 0]
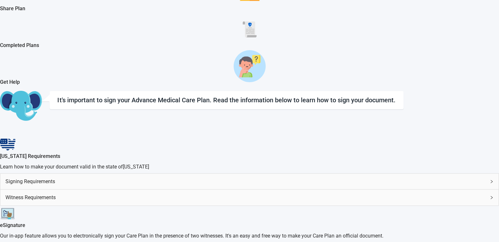
click at [443, 116] on div "View Unsigned Plan Sign your Plan Share Plan Completed Plans Get Help It's impo…" at bounding box center [249, 136] width 499 height 468
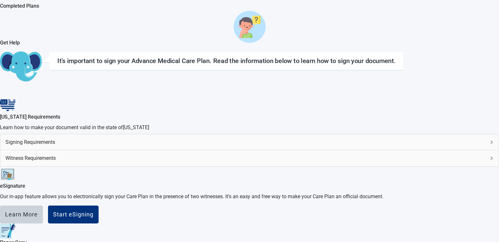
scroll to position [163, 0]
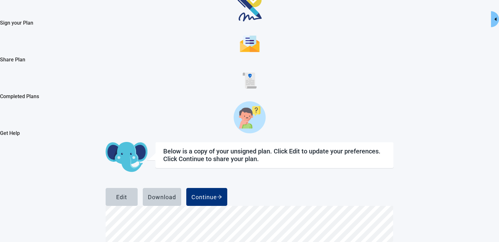
scroll to position [170, 0]
click at [29, 100] on h2 "Completed Plans" at bounding box center [249, 96] width 499 height 8
